Goal: Obtain resource: Download file/media

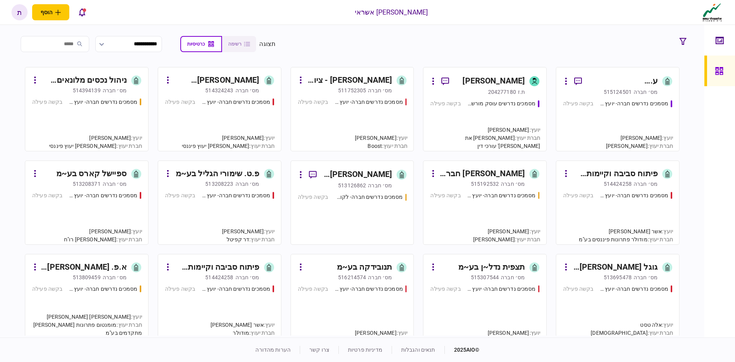
click at [623, 82] on div "ע. [PERSON_NAME] אחזקות בע~מ" at bounding box center [623, 81] width 70 height 12
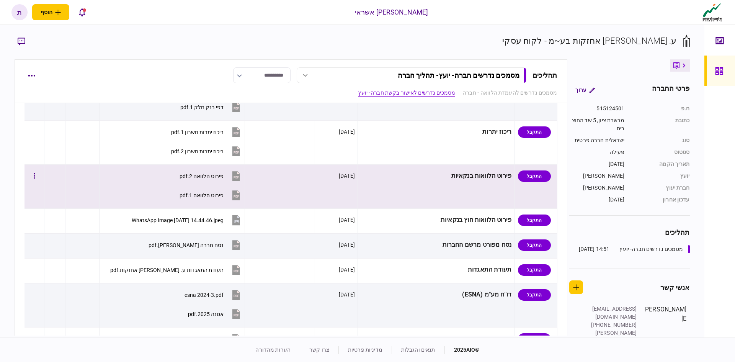
scroll to position [306, 0]
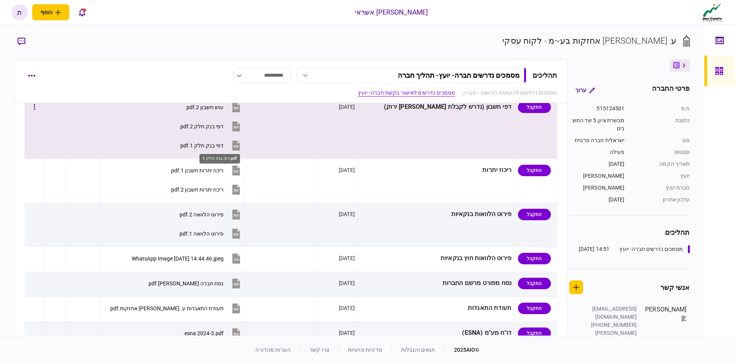
click at [223, 144] on div "דפי בנק חלק 1.pdf" at bounding box center [201, 145] width 43 height 6
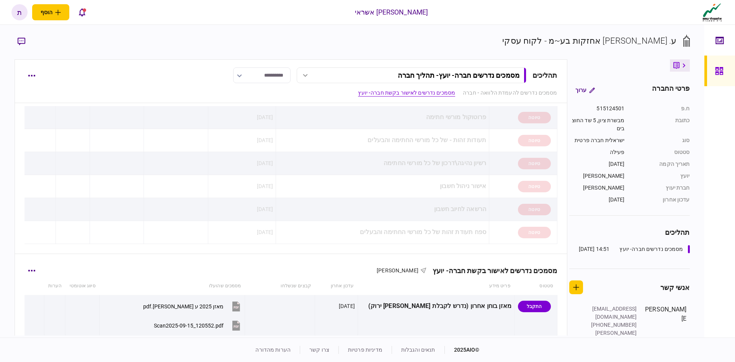
scroll to position [153, 0]
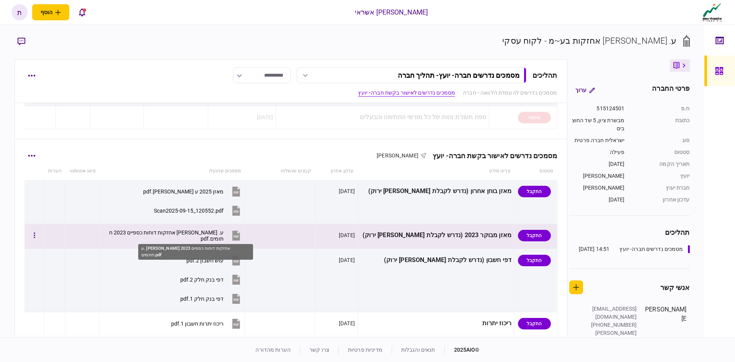
click at [184, 233] on div "ע. [PERSON_NAME] אחזקות דוחות כספיים 2023 חתומים.pdf" at bounding box center [166, 235] width 116 height 12
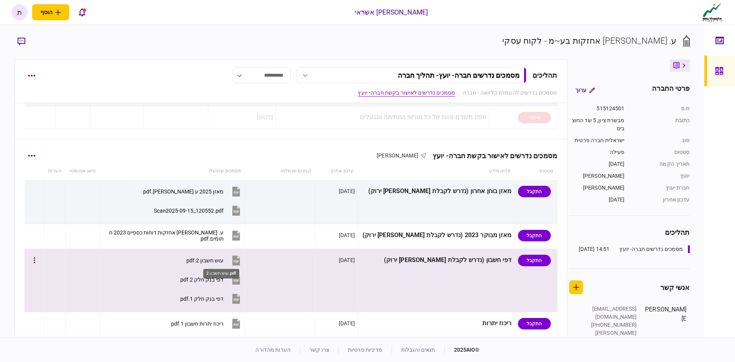
click at [218, 261] on div "עוש חשבון 2.pdf" at bounding box center [204, 260] width 37 height 6
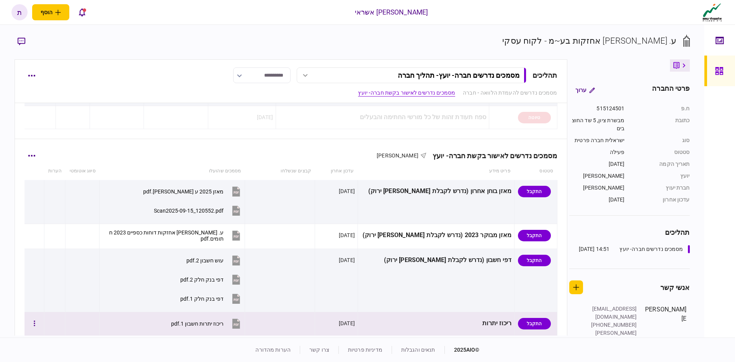
scroll to position [191, 0]
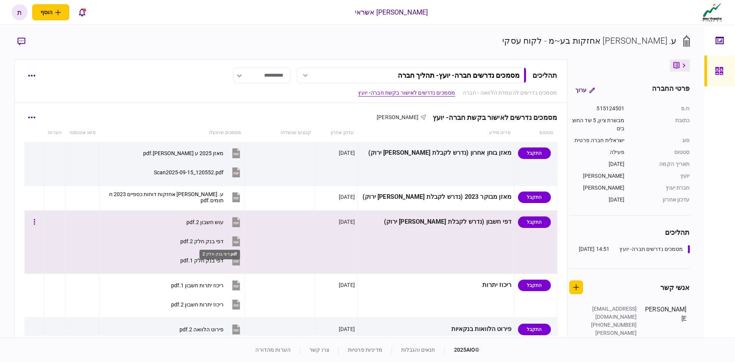
click at [223, 241] on div "דפי בנק חלק 2.pdf" at bounding box center [201, 241] width 43 height 6
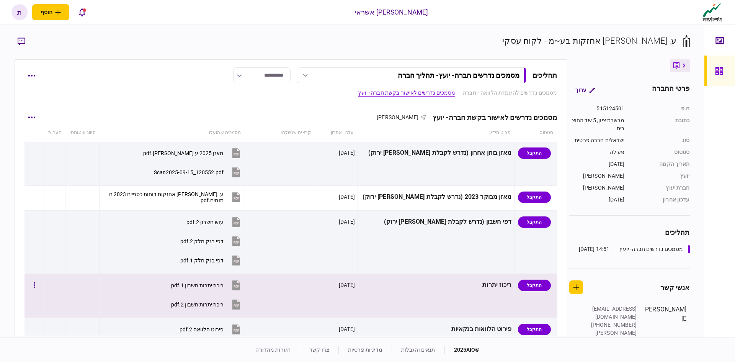
scroll to position [230, 0]
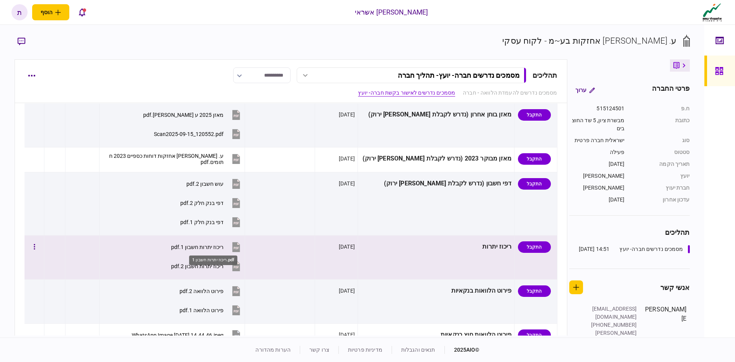
click at [223, 248] on div "ריכוז יתרות חשבון 1.pdf" at bounding box center [197, 247] width 52 height 6
click at [223, 266] on div "ריכוז יתרות חשבון 2.pdf" at bounding box center [197, 266] width 52 height 6
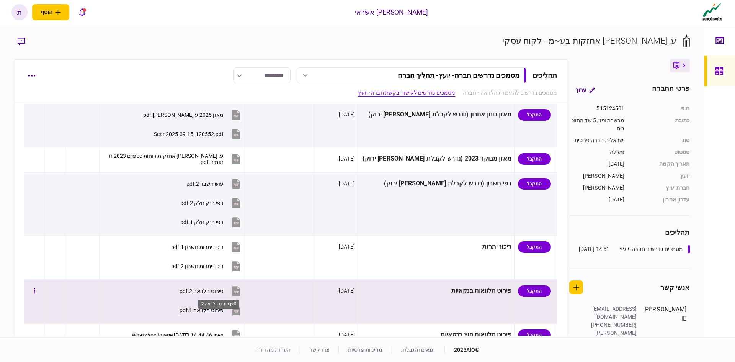
click at [218, 288] on div "פירוט הלוואה 2.pdf" at bounding box center [201, 291] width 44 height 6
click at [223, 308] on div "פירוט הלוואה 1.pdf" at bounding box center [201, 310] width 44 height 6
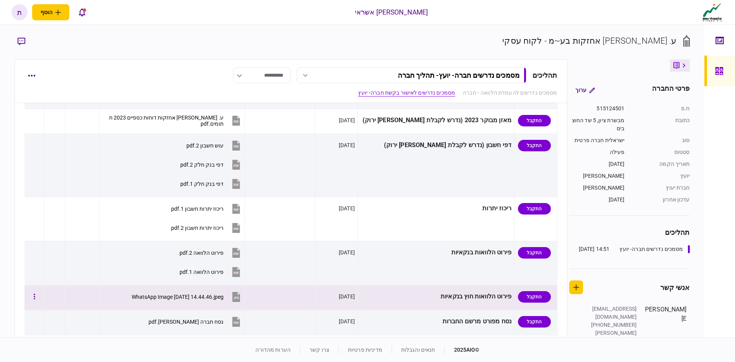
scroll to position [344, 0]
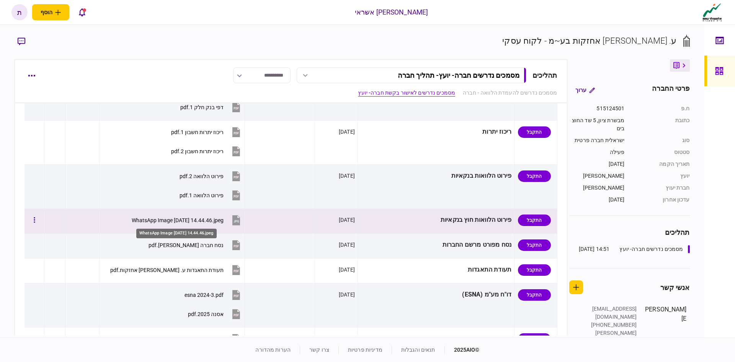
click at [208, 220] on div "WhatsApp Image [DATE] 14.44.46.jpeg" at bounding box center [178, 220] width 92 height 6
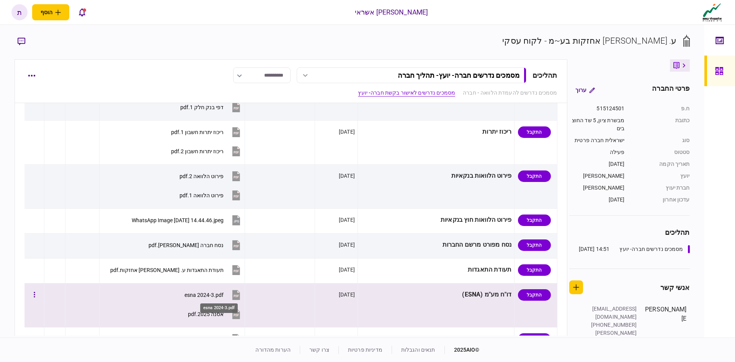
click at [217, 292] on div "esna 2024-3.pdf" at bounding box center [203, 295] width 39 height 6
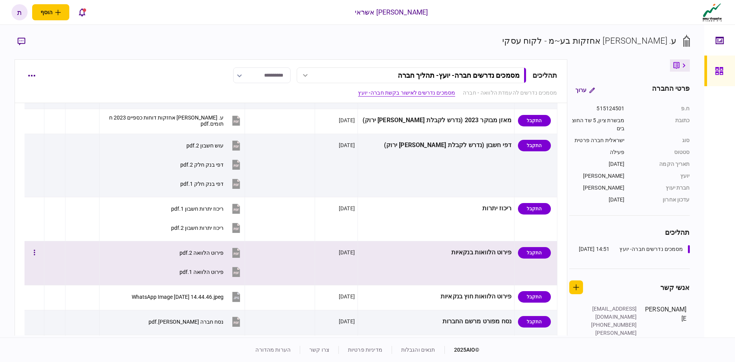
scroll to position [191, 0]
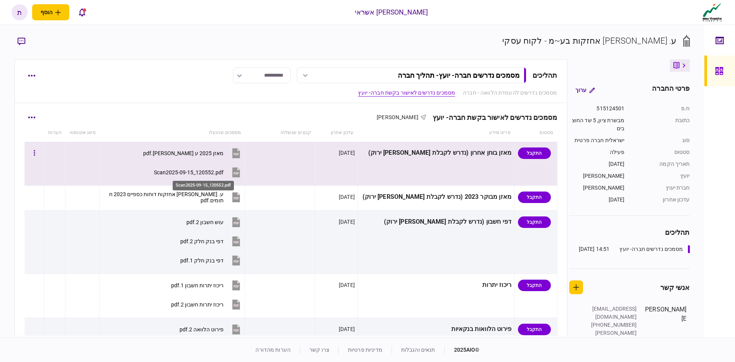
click at [217, 173] on div "Scan2025-09-15_120552.pdf" at bounding box center [189, 172] width 70 height 6
click at [221, 171] on div "Scan2025-09-15_120552.pdf" at bounding box center [189, 172] width 70 height 6
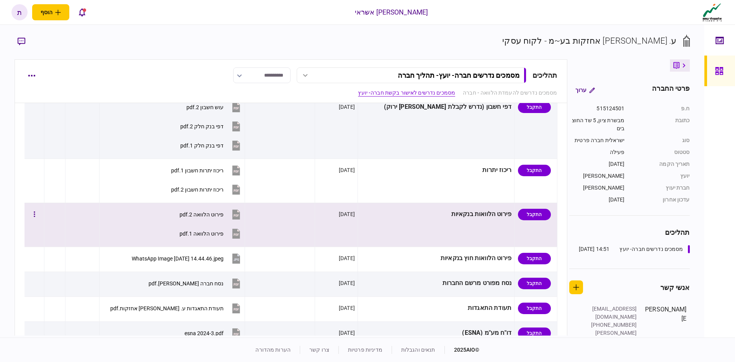
scroll to position [344, 0]
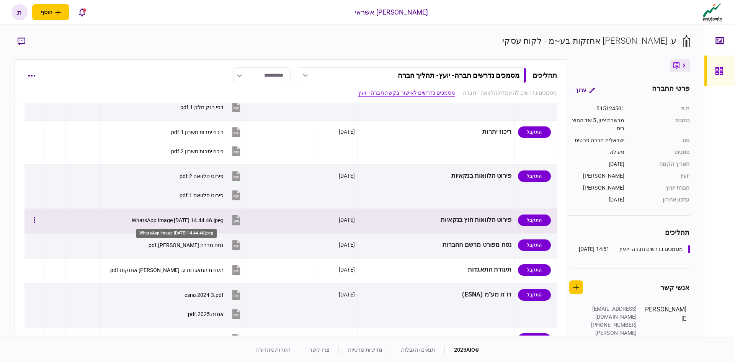
click at [217, 218] on div "WhatsApp Image [DATE] 14.44.46.jpeg" at bounding box center [178, 220] width 92 height 6
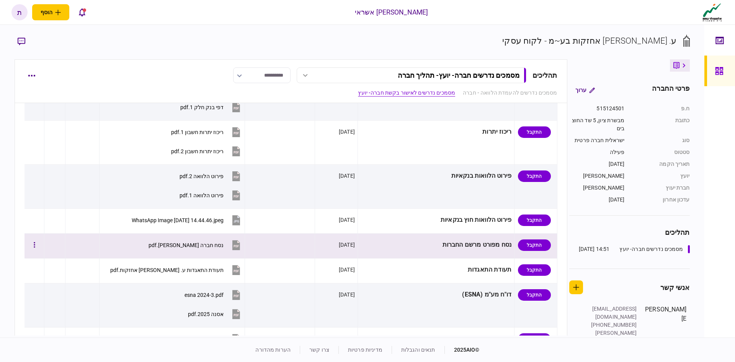
scroll to position [153, 0]
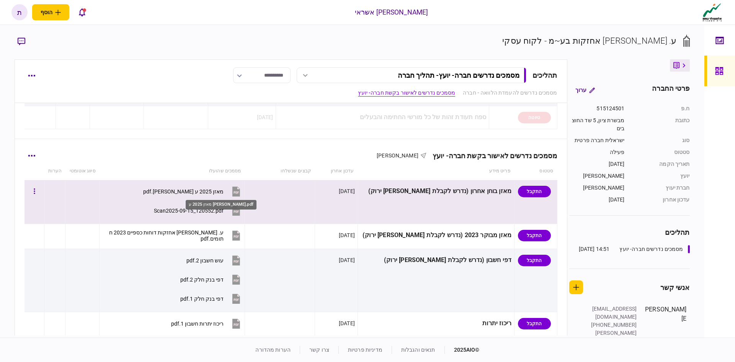
click at [223, 191] on div "מאזן 2025 ע [PERSON_NAME].pdf" at bounding box center [183, 191] width 80 height 6
click at [207, 209] on div "Scan2025-09-15_120552.pdf" at bounding box center [189, 210] width 70 height 6
